Goal: Information Seeking & Learning: Learn about a topic

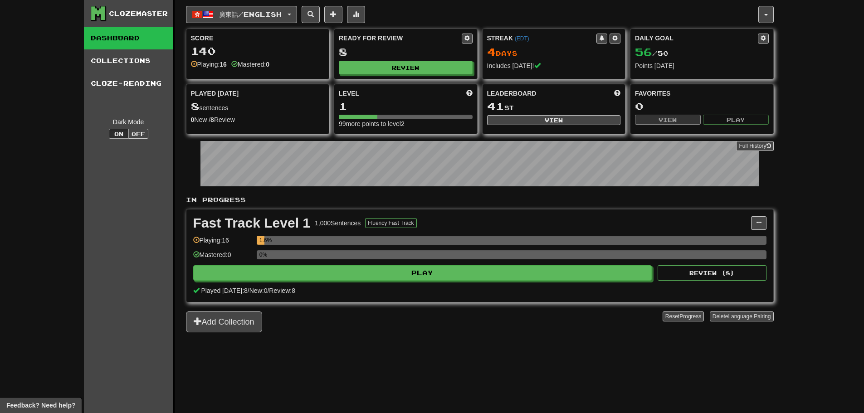
drag, startPoint x: 804, startPoint y: 170, endPoint x: 793, endPoint y: 168, distance: 12.0
click at [804, 170] on div "Clozemaster Dashboard Collections Cloze-Reading Dark Mode On Off Dashboard Coll…" at bounding box center [432, 206] width 864 height 413
click at [372, 70] on button "Review" at bounding box center [406, 68] width 134 height 14
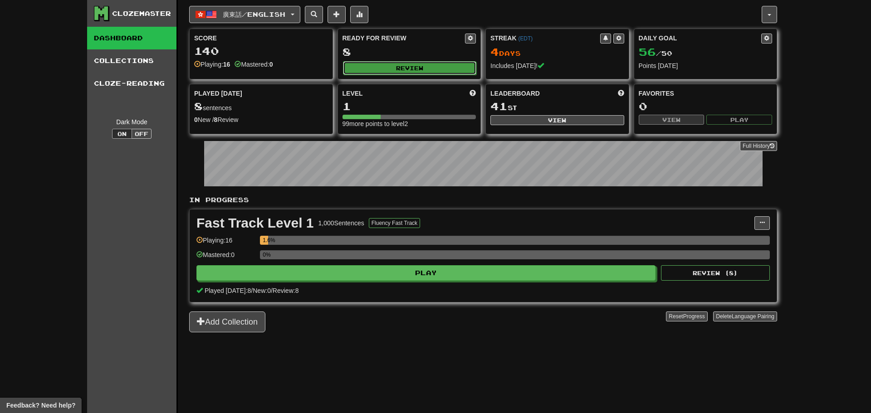
select select "**"
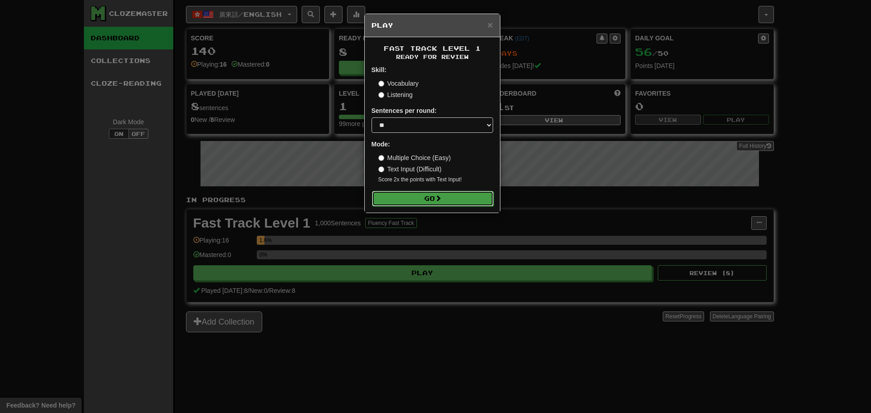
click at [412, 193] on button "Go" at bounding box center [433, 198] width 122 height 15
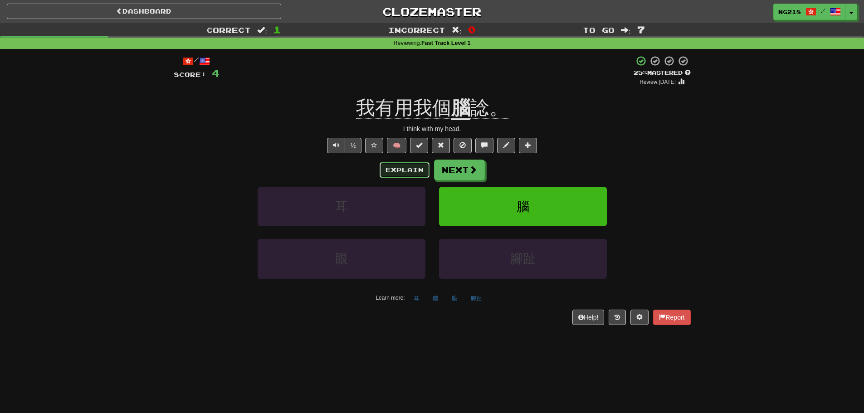
click at [407, 167] on button "Explain" at bounding box center [405, 169] width 50 height 15
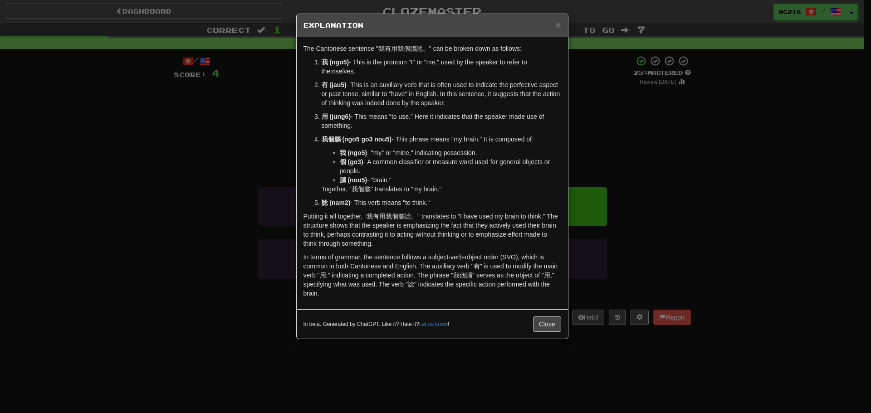
click at [708, 159] on div "× Explanation The Cantonese sentence "我有用我個腦諗。" can be broken down as follows: …" at bounding box center [435, 206] width 871 height 413
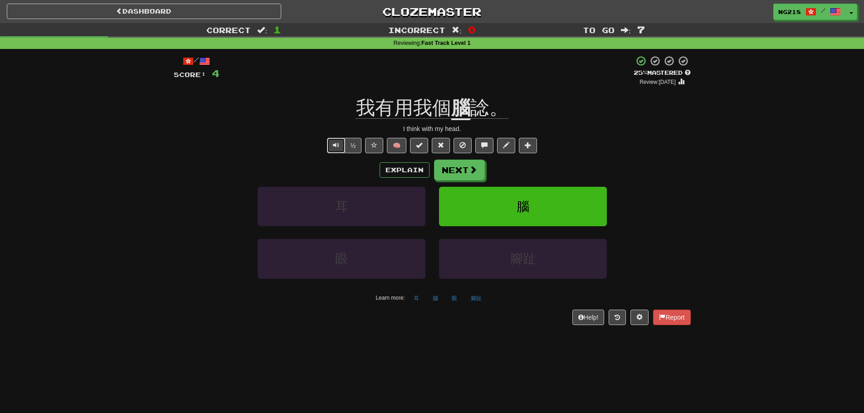
click at [333, 148] on span "Text-to-speech controls" at bounding box center [336, 145] width 6 height 6
click at [353, 144] on button "½" at bounding box center [353, 145] width 17 height 15
click at [353, 147] on button "½" at bounding box center [353, 145] width 17 height 15
click at [333, 146] on span "Text-to-speech controls" at bounding box center [336, 145] width 6 height 6
click at [459, 160] on button "Next" at bounding box center [460, 170] width 51 height 21
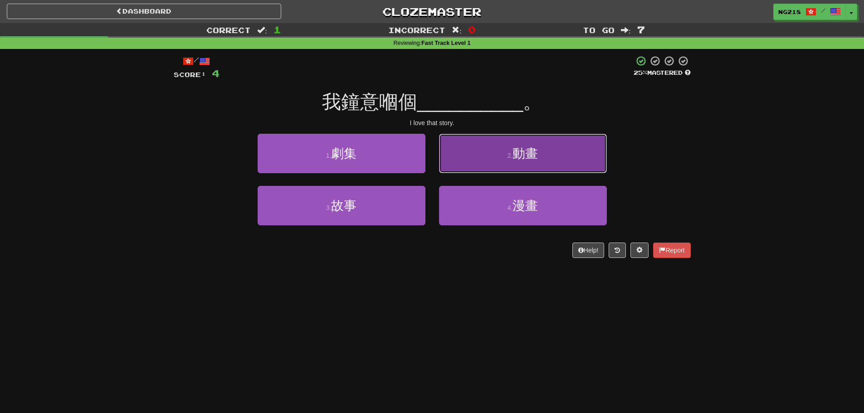
click at [509, 156] on small "2 ." at bounding box center [510, 155] width 5 height 7
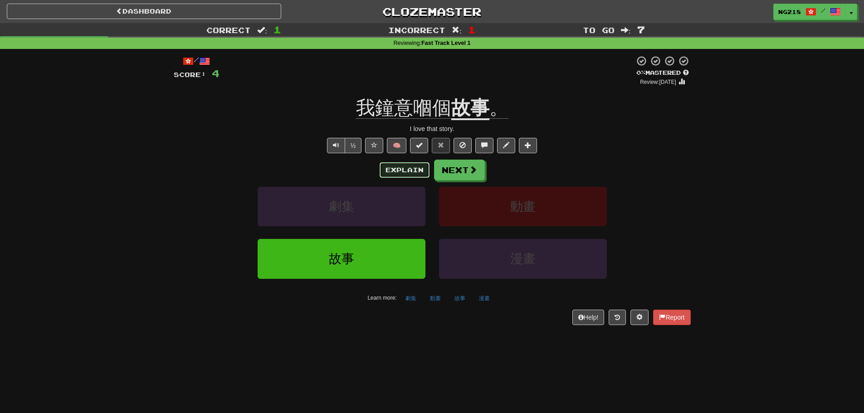
click at [418, 171] on button "Explain" at bounding box center [405, 169] width 50 height 15
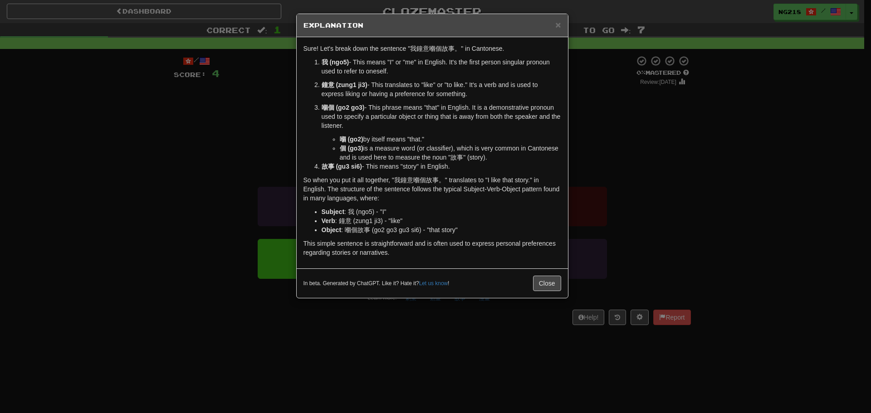
click at [290, 115] on div "× Explanation Sure! Let's break down the sentence "我鐘意嗰個故事。" in Cantonese. 我 (n…" at bounding box center [435, 206] width 871 height 413
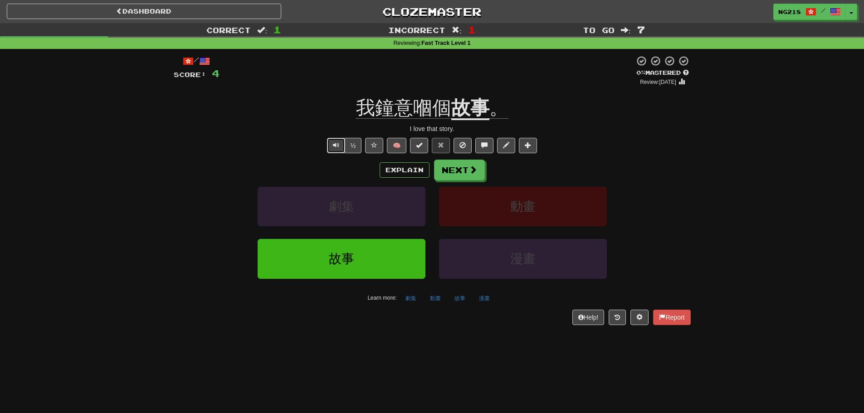
click at [337, 144] on span "Text-to-speech controls" at bounding box center [336, 145] width 6 height 6
click at [426, 167] on button "Explain" at bounding box center [405, 169] width 50 height 15
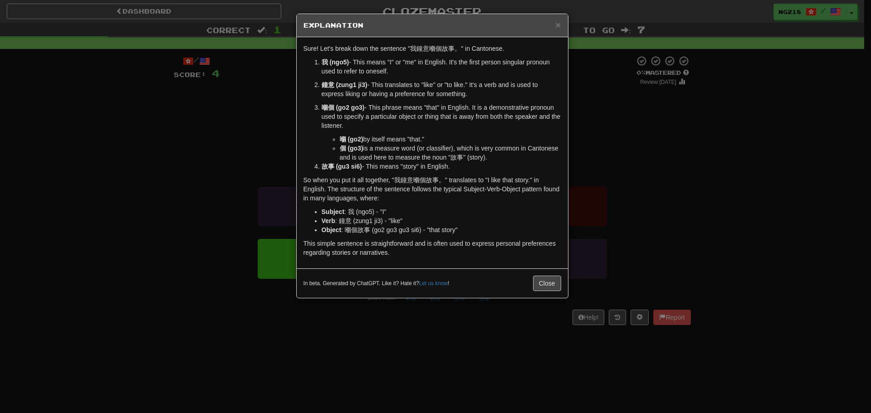
click at [269, 152] on div "× Explanation Sure! Let's break down the sentence "我鐘意嗰個故事。" in Cantonese. 我 (n…" at bounding box center [435, 206] width 871 height 413
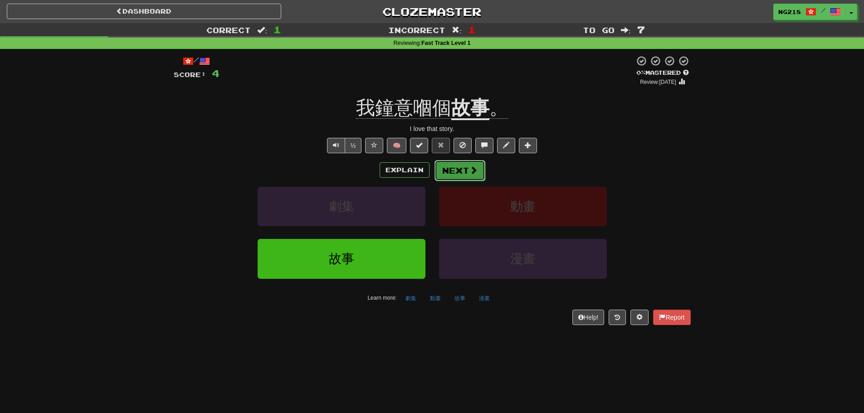
click at [480, 175] on button "Next" at bounding box center [460, 170] width 51 height 21
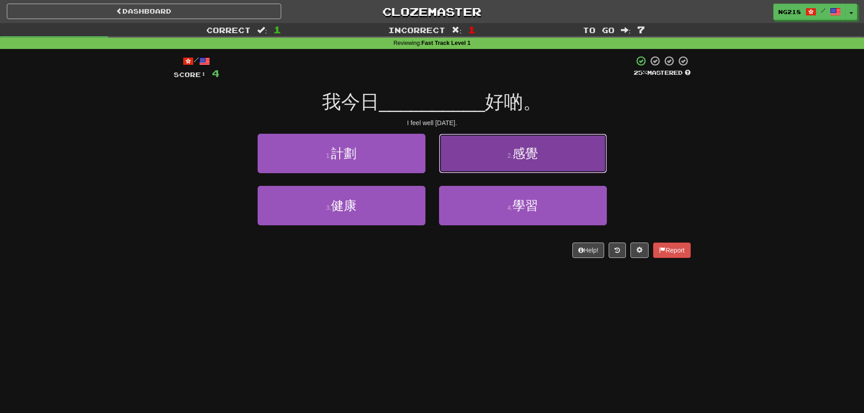
click at [571, 165] on button "2 . 感覺" at bounding box center [523, 153] width 168 height 39
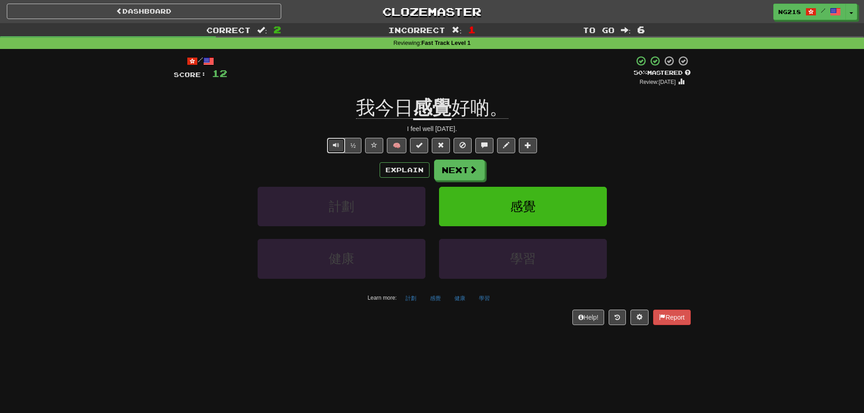
click at [333, 146] on span "Text-to-speech controls" at bounding box center [336, 145] width 6 height 6
click at [393, 171] on button "Explain" at bounding box center [405, 169] width 50 height 15
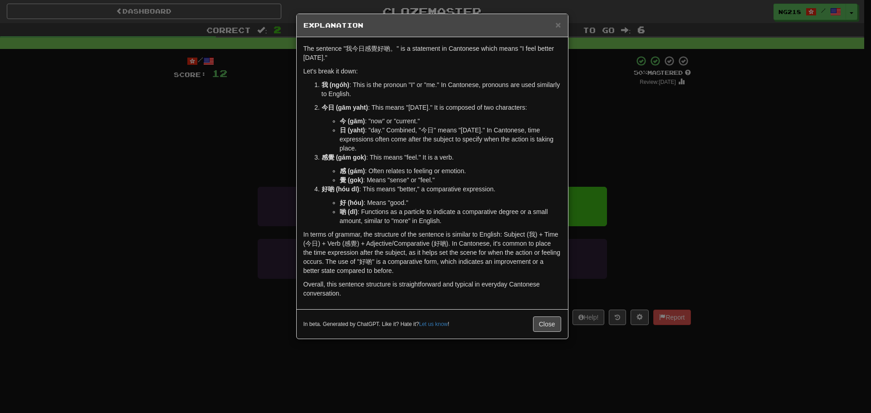
click at [270, 184] on div "× Explanation The sentence "我今日感覺好啲。" is a statement in Cantonese which means "…" at bounding box center [435, 206] width 871 height 413
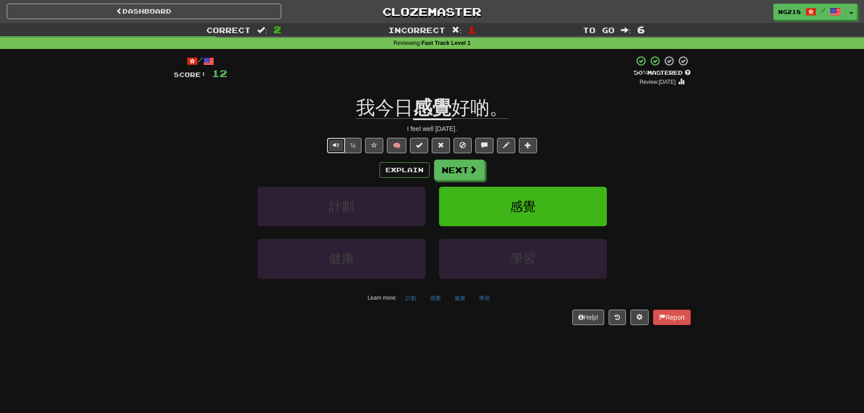
click at [338, 147] on span "Text-to-speech controls" at bounding box center [336, 145] width 6 height 6
click at [390, 171] on button "Explain" at bounding box center [405, 169] width 50 height 15
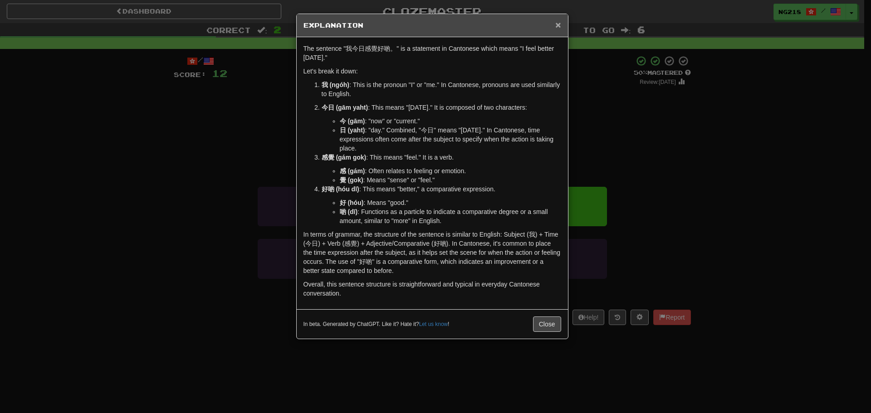
click at [560, 25] on span "×" at bounding box center [557, 25] width 5 height 10
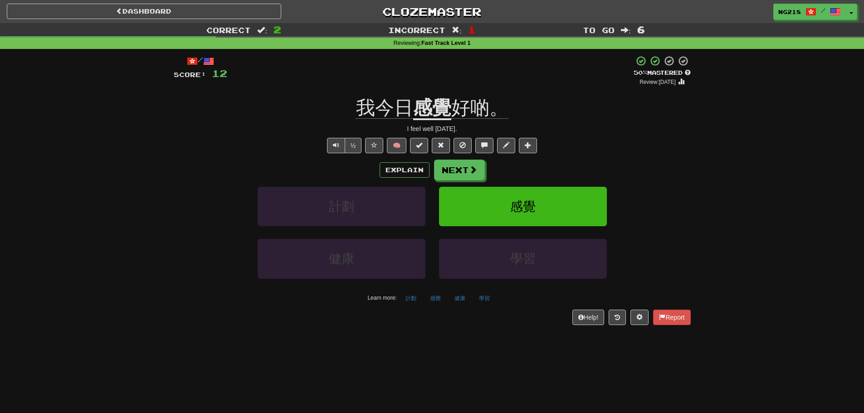
click at [411, 380] on div "Dashboard Clozemaster ng218 / Toggle Dropdown Dashboard Leaderboard Activity Fe…" at bounding box center [432, 206] width 864 height 413
click at [338, 145] on span "Text-to-speech controls" at bounding box center [336, 145] width 6 height 6
click at [455, 170] on button "Next" at bounding box center [460, 170] width 51 height 21
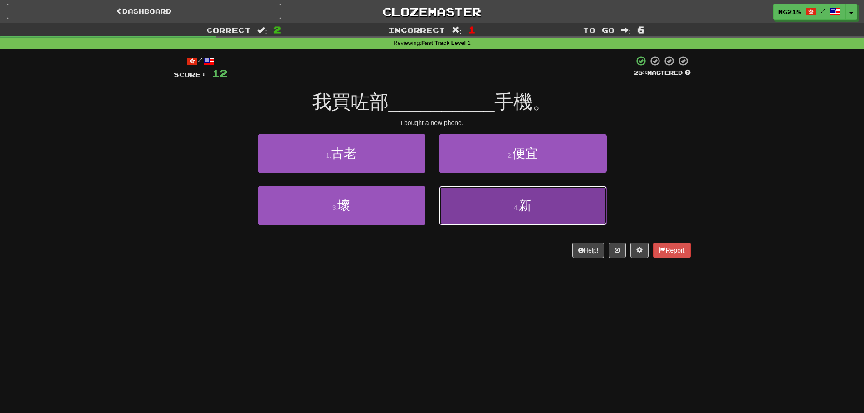
click at [473, 200] on button "4 . 新" at bounding box center [523, 205] width 168 height 39
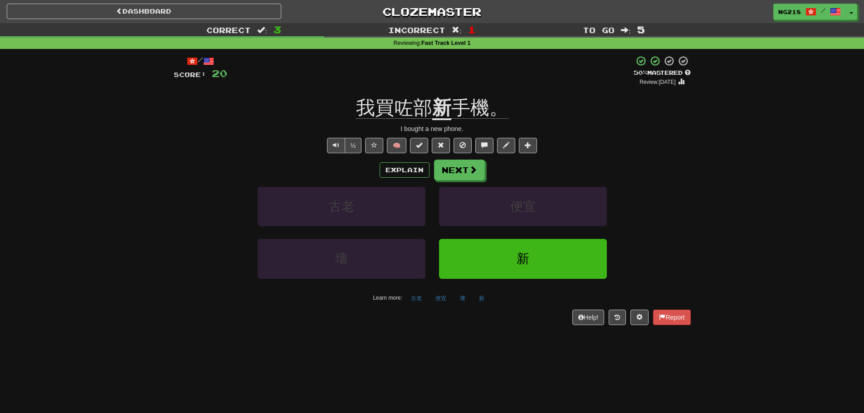
click at [441, 109] on u "新" at bounding box center [441, 108] width 19 height 23
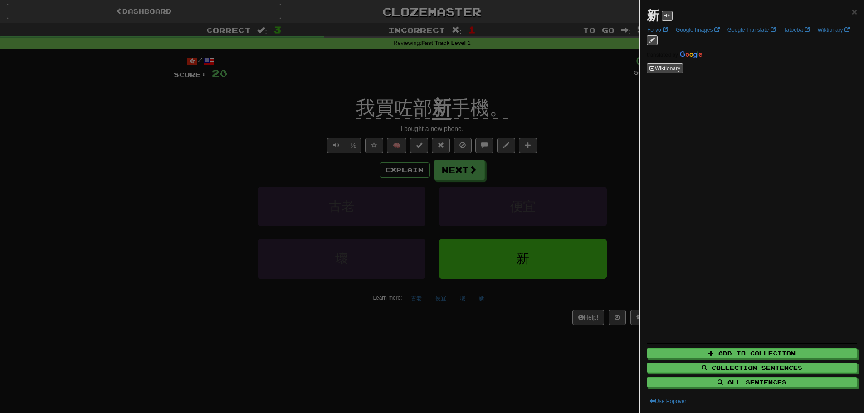
click at [273, 141] on div at bounding box center [432, 206] width 864 height 413
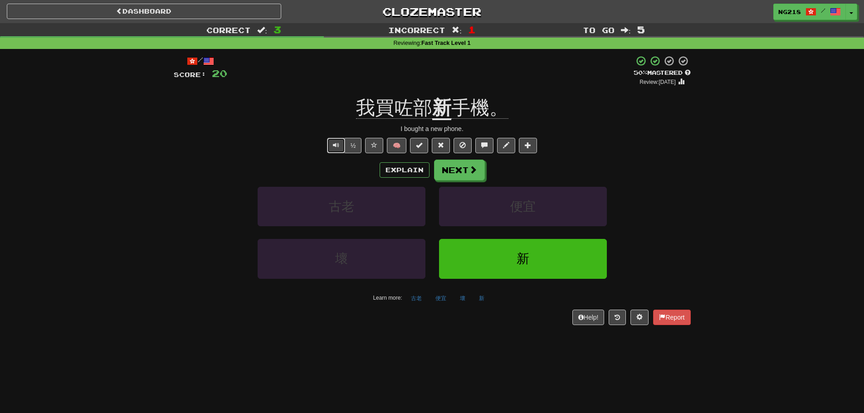
click at [330, 143] on button "Text-to-speech controls" at bounding box center [336, 145] width 18 height 15
click at [401, 171] on button "Explain" at bounding box center [405, 169] width 50 height 15
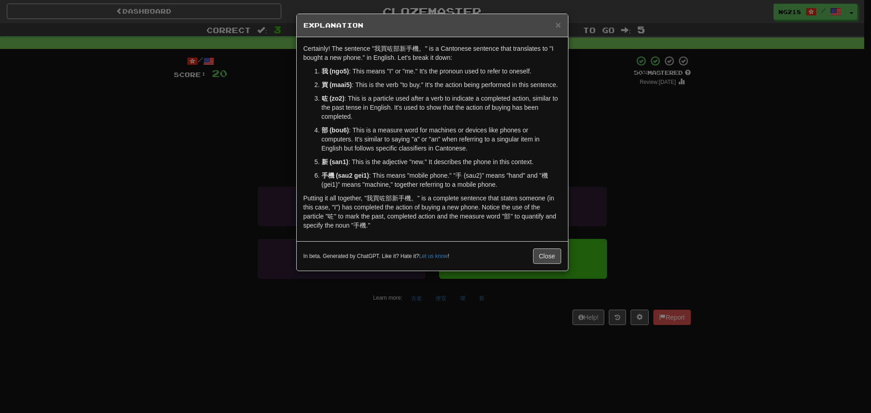
click at [592, 180] on div "× Explanation Certainly! The sentence "我買咗部新手機。" is a Cantonese sentence that t…" at bounding box center [435, 206] width 871 height 413
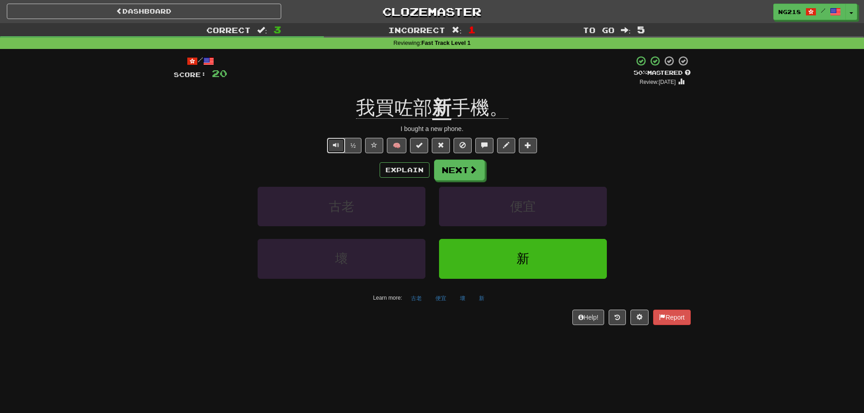
click at [337, 148] on span "Text-to-speech controls" at bounding box center [336, 145] width 6 height 6
click at [460, 177] on button "Next" at bounding box center [460, 170] width 51 height 21
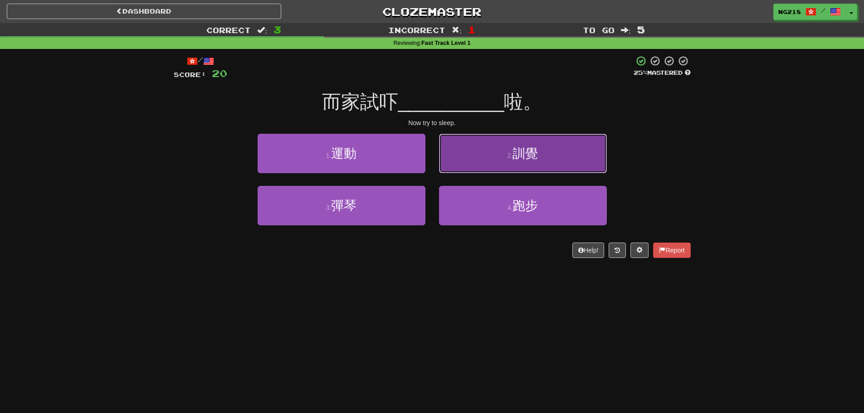
click at [474, 158] on button "2 . 訓覺" at bounding box center [523, 153] width 168 height 39
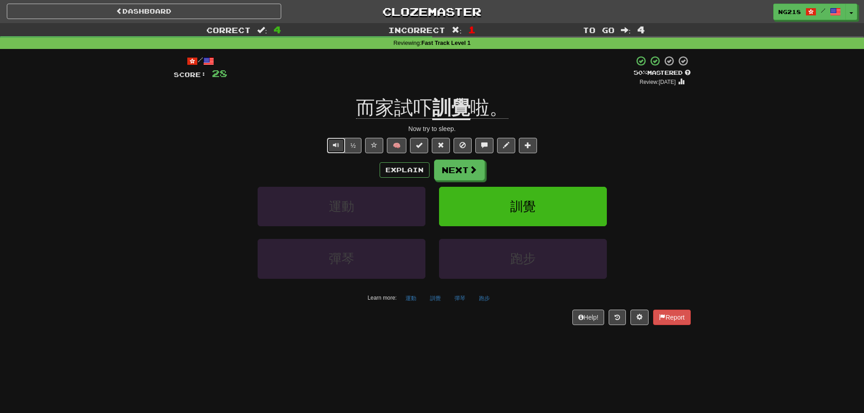
click at [331, 146] on button "Text-to-speech controls" at bounding box center [336, 145] width 18 height 15
click at [391, 166] on button "Explain" at bounding box center [405, 169] width 50 height 15
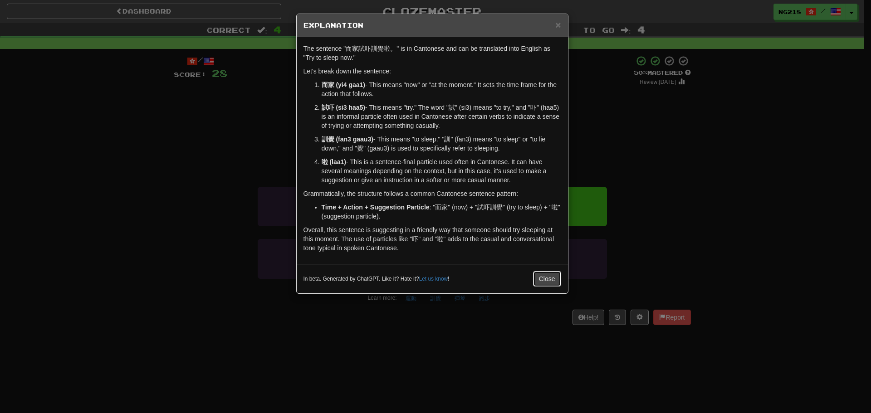
click at [542, 278] on button "Close" at bounding box center [547, 278] width 28 height 15
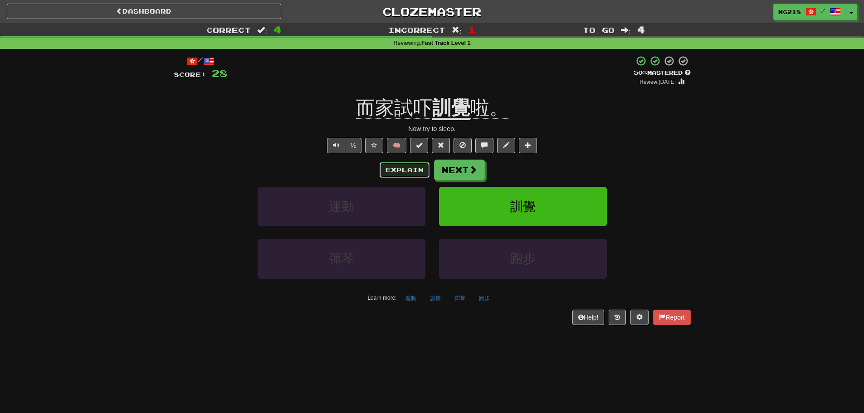
click at [407, 164] on button "Explain" at bounding box center [405, 169] width 50 height 15
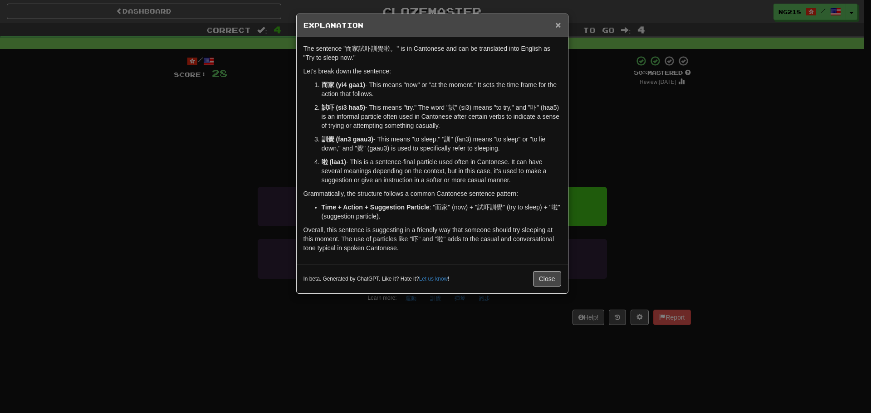
click at [560, 26] on span "×" at bounding box center [557, 25] width 5 height 10
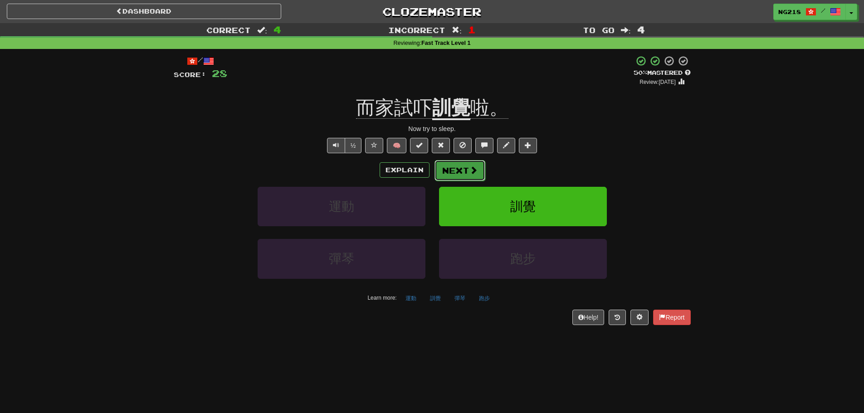
click at [474, 170] on span at bounding box center [474, 170] width 8 height 8
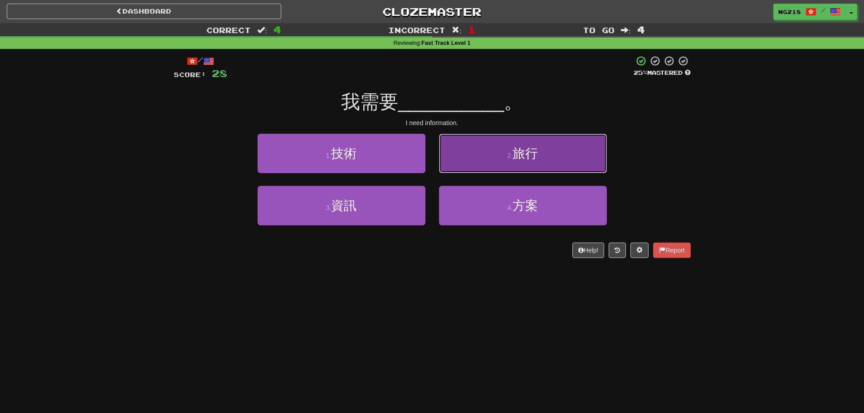
click at [477, 168] on button "2 . 旅行" at bounding box center [523, 153] width 168 height 39
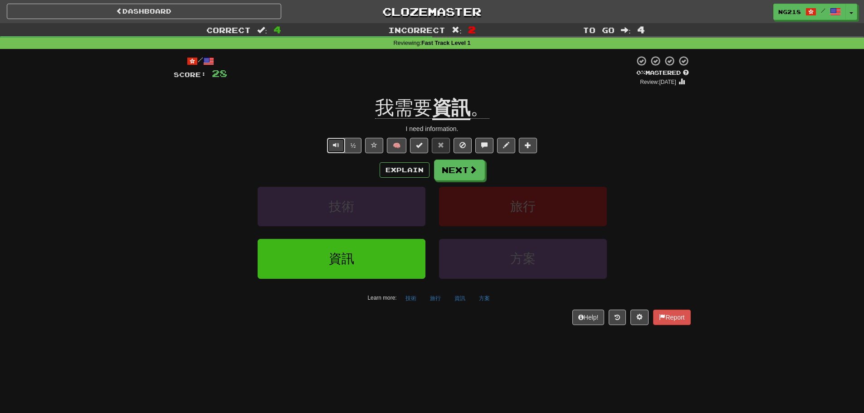
click at [338, 145] on span "Text-to-speech controls" at bounding box center [336, 145] width 6 height 6
click at [148, 141] on div "Correct : 4 Incorrect : 2 To go : 4 Reviewing : Fast Track Level 1 / Score: 28 …" at bounding box center [432, 180] width 864 height 315
click at [405, 167] on button "Explain" at bounding box center [405, 169] width 50 height 15
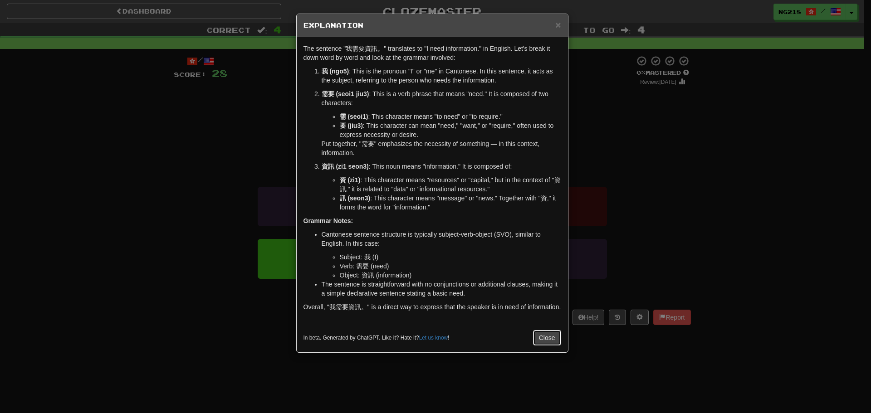
click at [546, 337] on button "Close" at bounding box center [547, 337] width 28 height 15
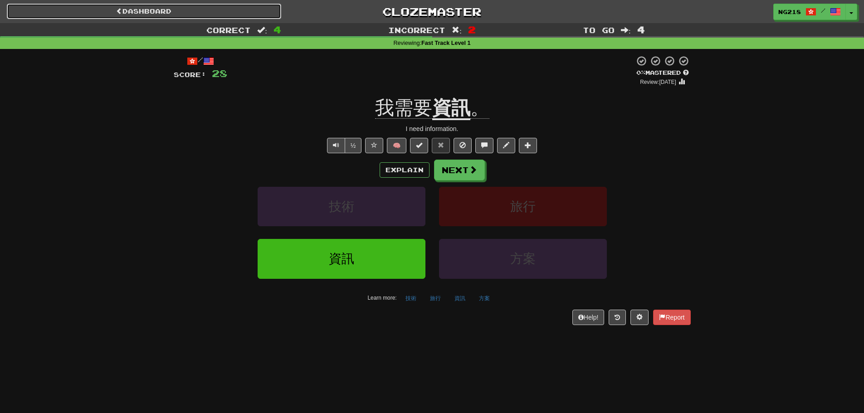
click at [232, 13] on link "Dashboard" at bounding box center [144, 11] width 274 height 15
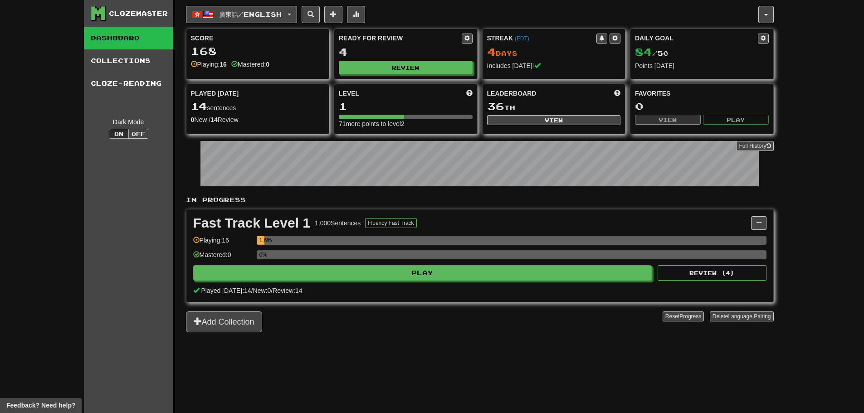
click at [381, 369] on div "廣東話 / English Deutsch / English Streak: 0 Review: 14 Daily Goal: 0 / 100 中文 / E…" at bounding box center [480, 218] width 588 height 436
click at [242, 19] on button "廣東話 / English" at bounding box center [241, 14] width 111 height 17
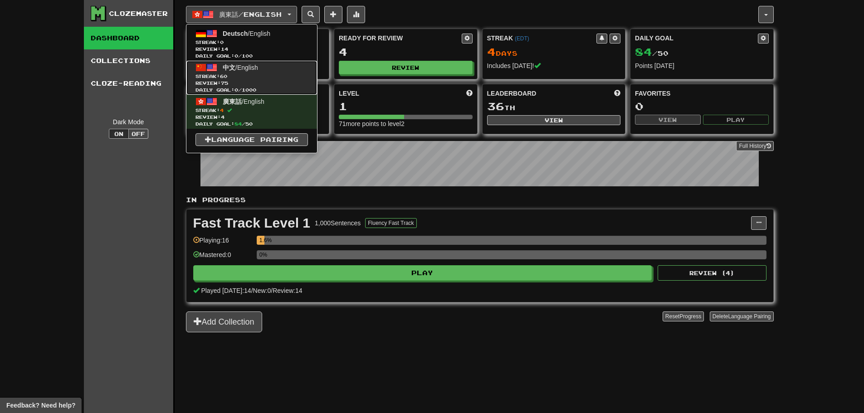
click at [241, 69] on span "中文 / English" at bounding box center [240, 67] width 35 height 7
